Goal: Find specific page/section: Find specific page/section

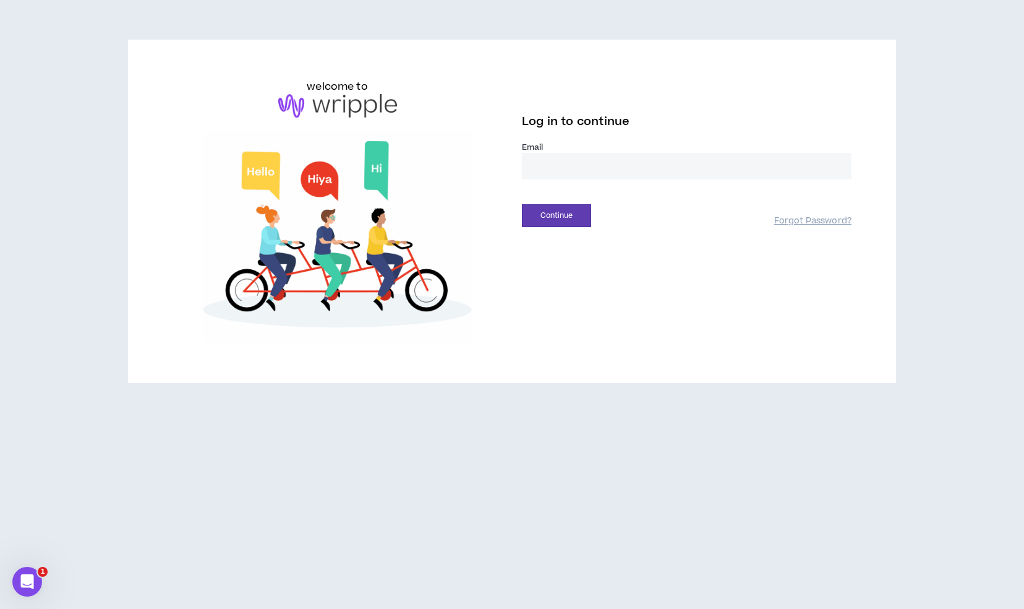
click at [638, 177] on input "email" at bounding box center [687, 166] width 330 height 27
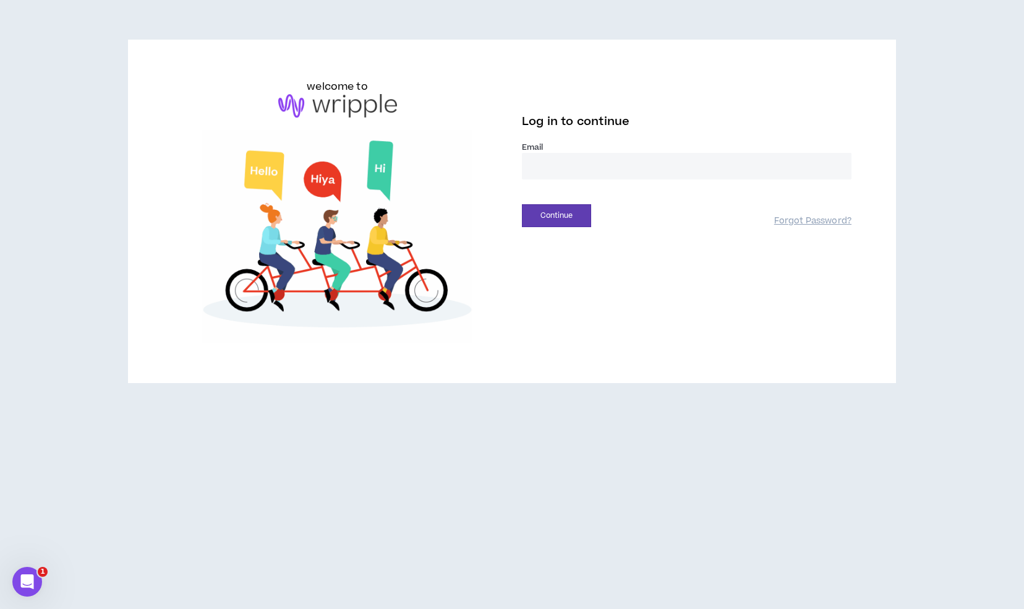
type input "**********"
click at [587, 219] on button "Continue" at bounding box center [556, 215] width 69 height 23
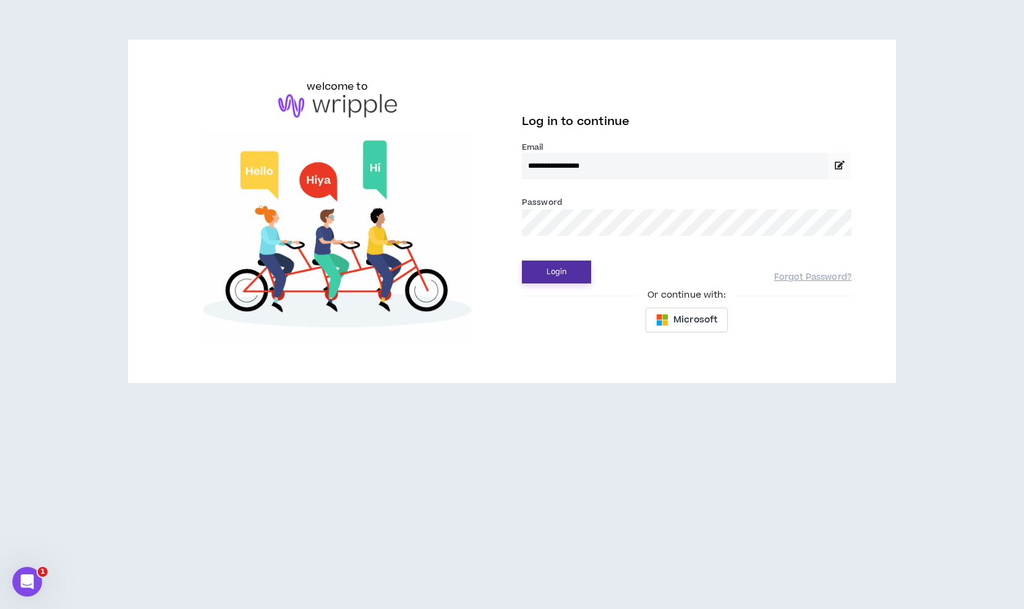
click at [542, 277] on button "Login" at bounding box center [556, 271] width 69 height 23
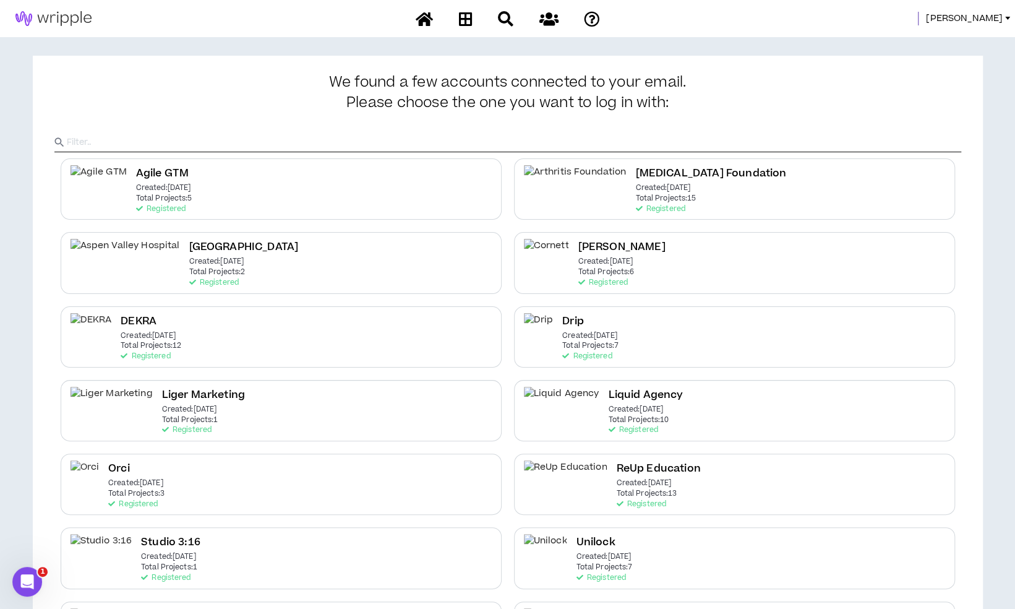
click at [972, 15] on span "[PERSON_NAME]" at bounding box center [964, 19] width 77 height 14
click at [941, 38] on link "System Admin Portal" at bounding box center [951, 42] width 112 height 19
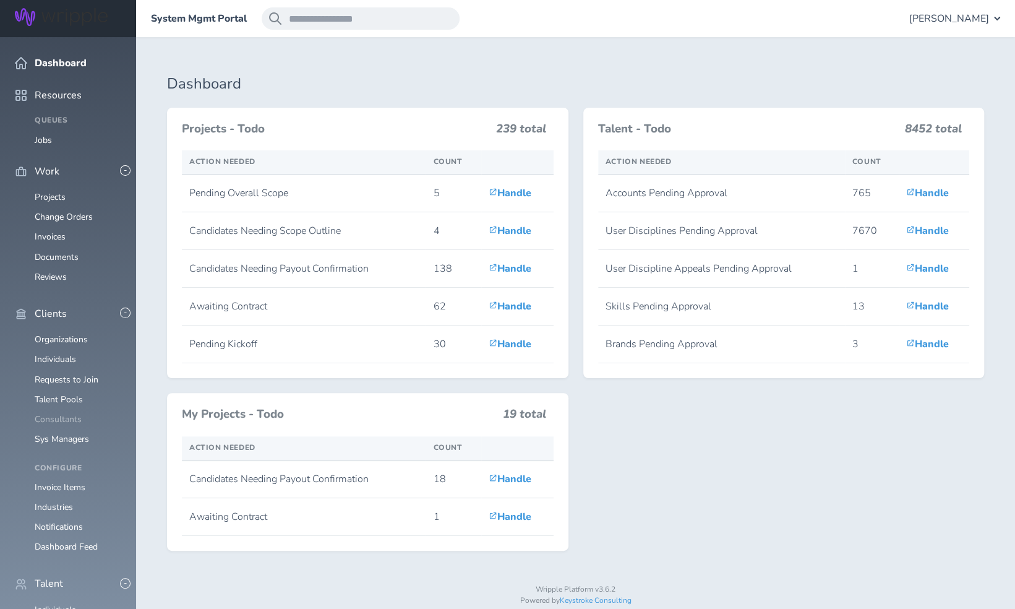
click at [72, 413] on link "Consultants" at bounding box center [58, 419] width 47 height 12
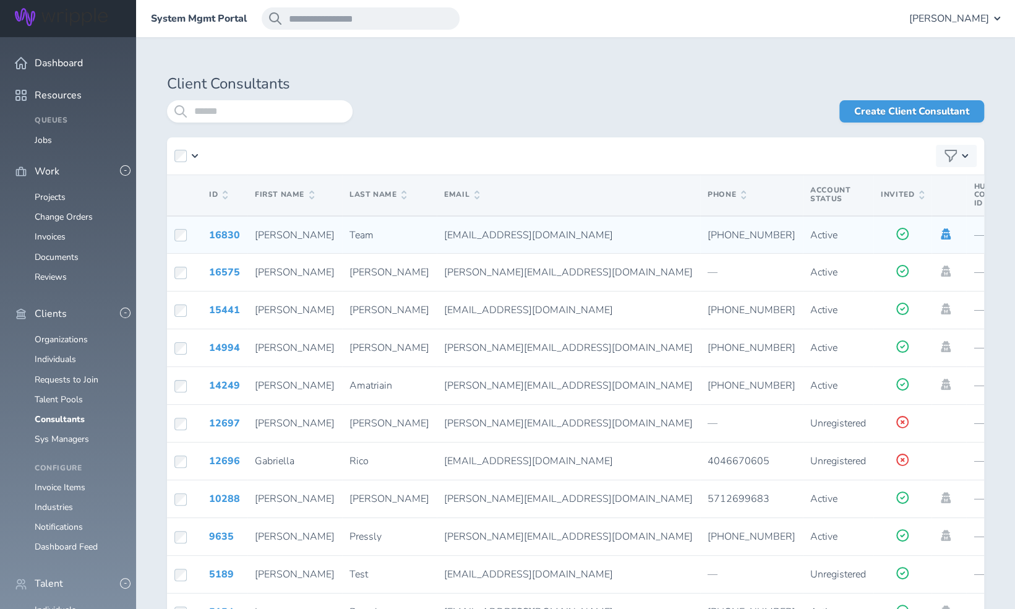
click at [941, 235] on icon at bounding box center [946, 233] width 10 height 11
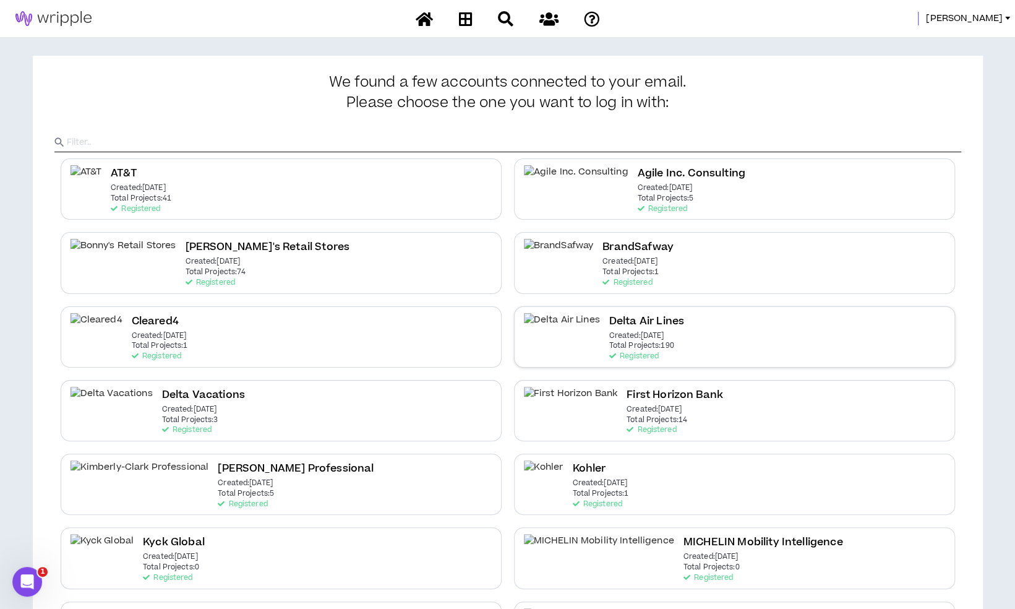
click at [798, 333] on div "Delta Air Lines Created: [DATE] Total Projects: 190 Registered" at bounding box center [734, 336] width 441 height 61
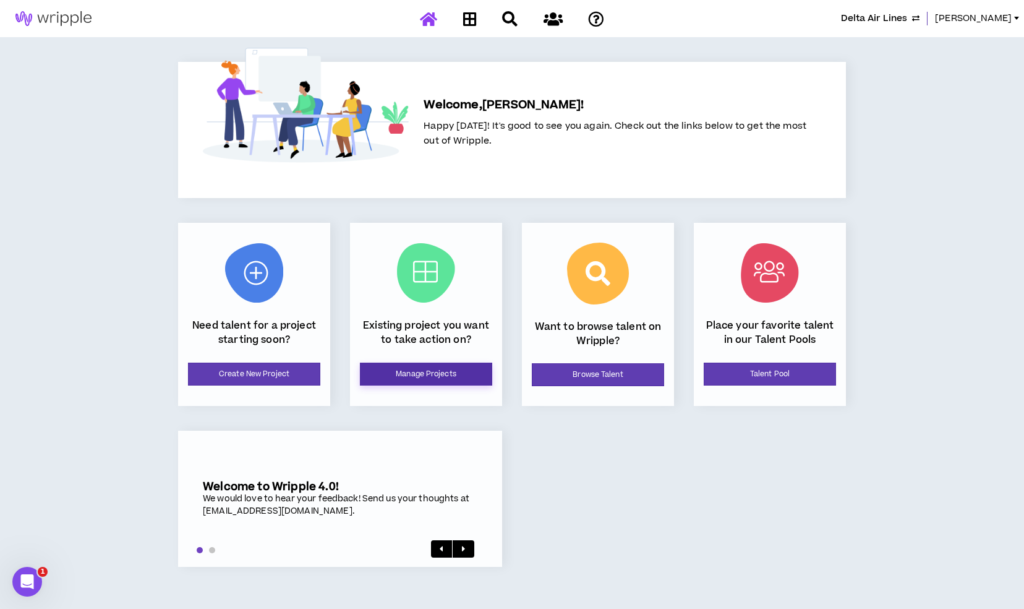
click at [448, 372] on link "Manage Projects" at bounding box center [426, 373] width 132 height 23
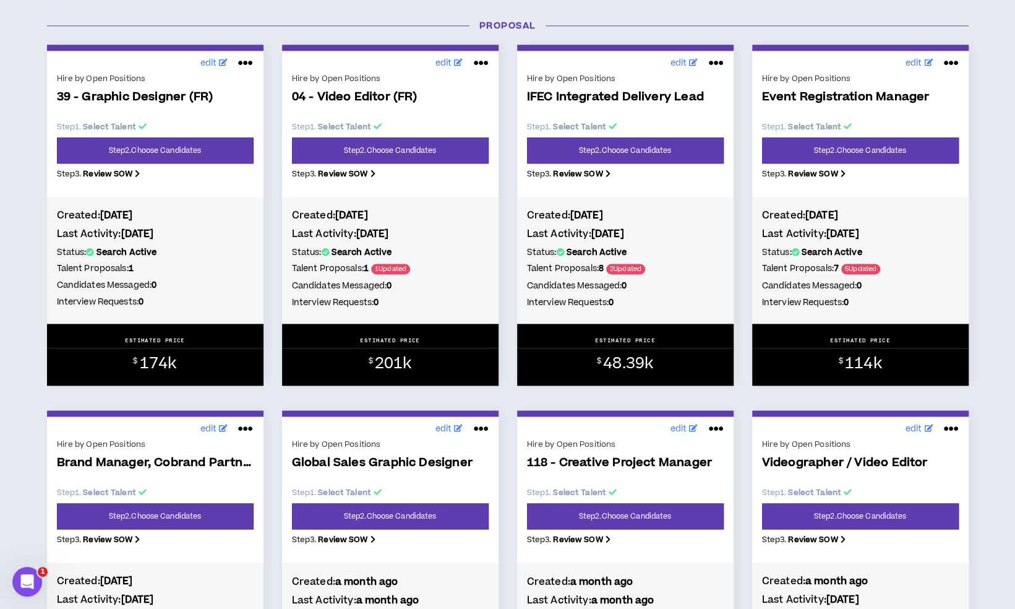
scroll to position [1192, 0]
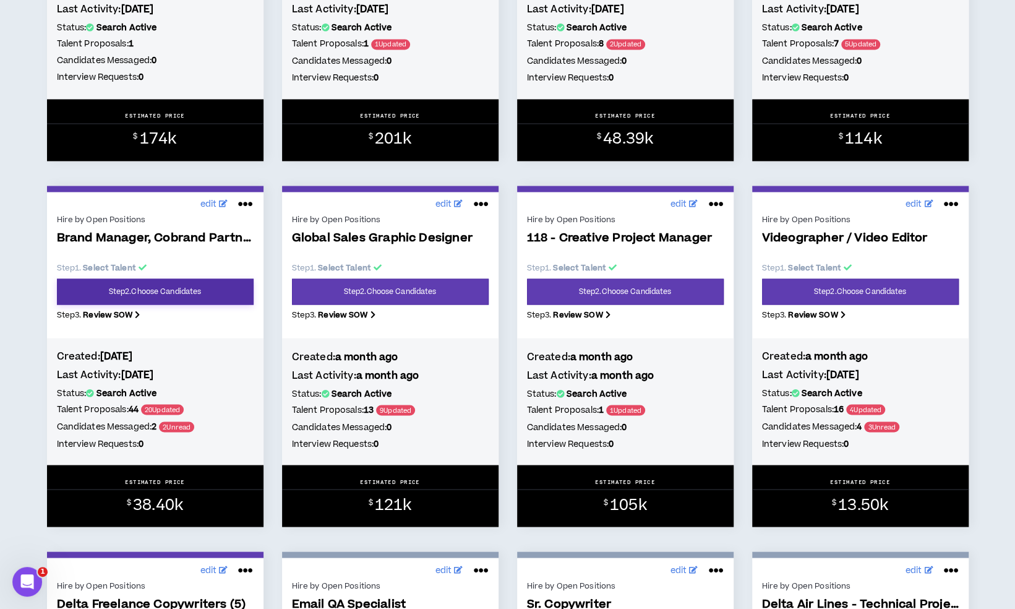
click at [160, 304] on link "Step 2 . Choose Candidates" at bounding box center [155, 291] width 197 height 26
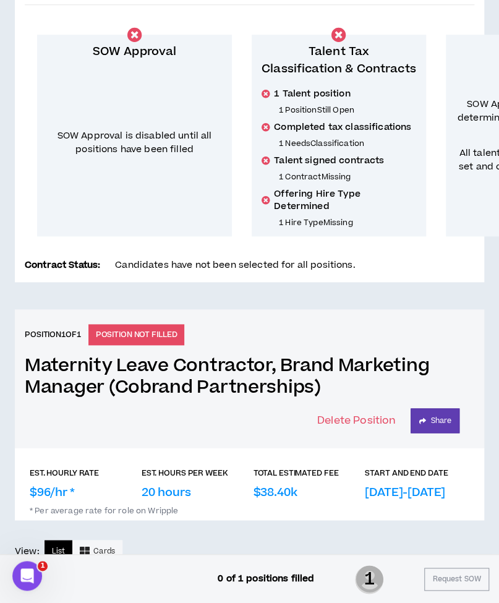
scroll to position [291, 0]
